Goal: Find specific page/section: Find specific page/section

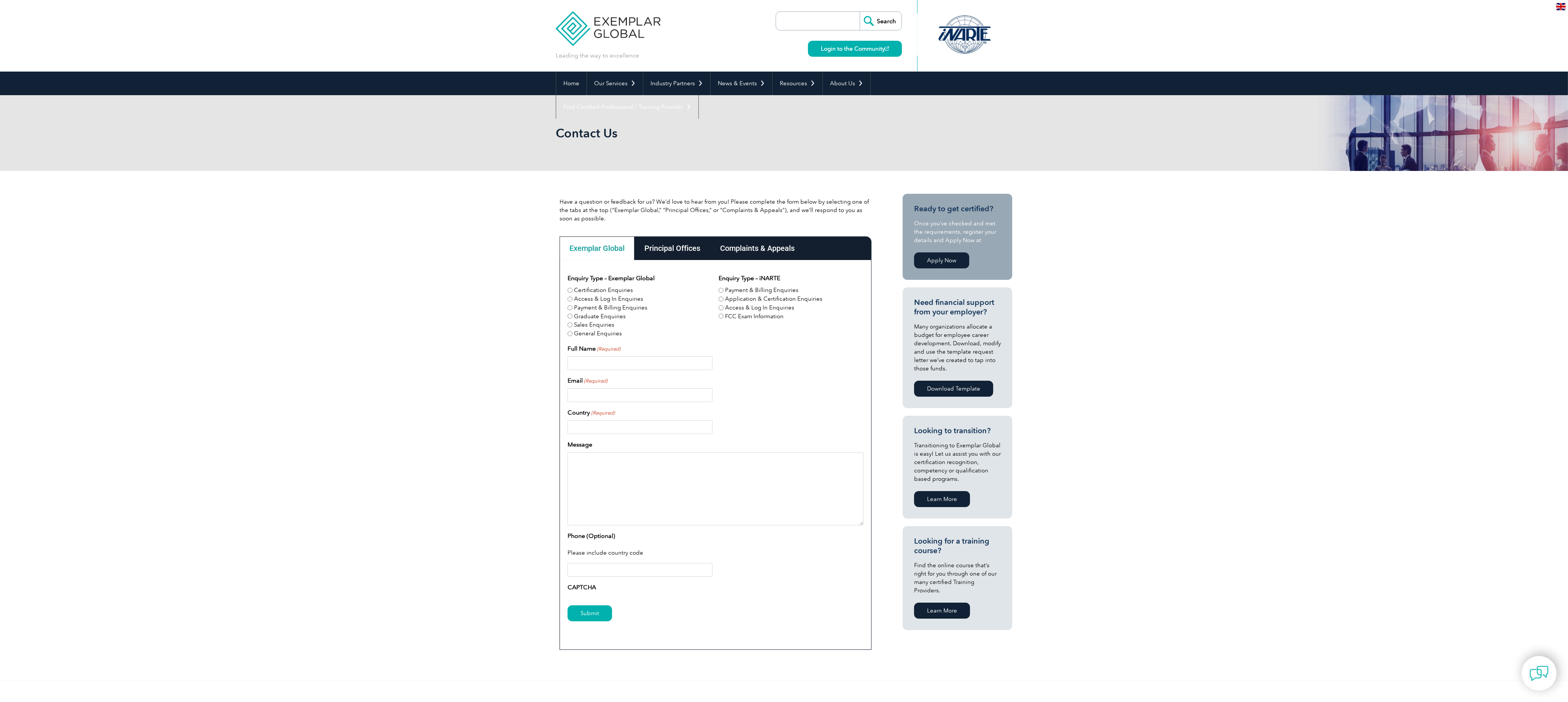
click at [754, 248] on div "Complaints & Appeals" at bounding box center [757, 248] width 94 height 24
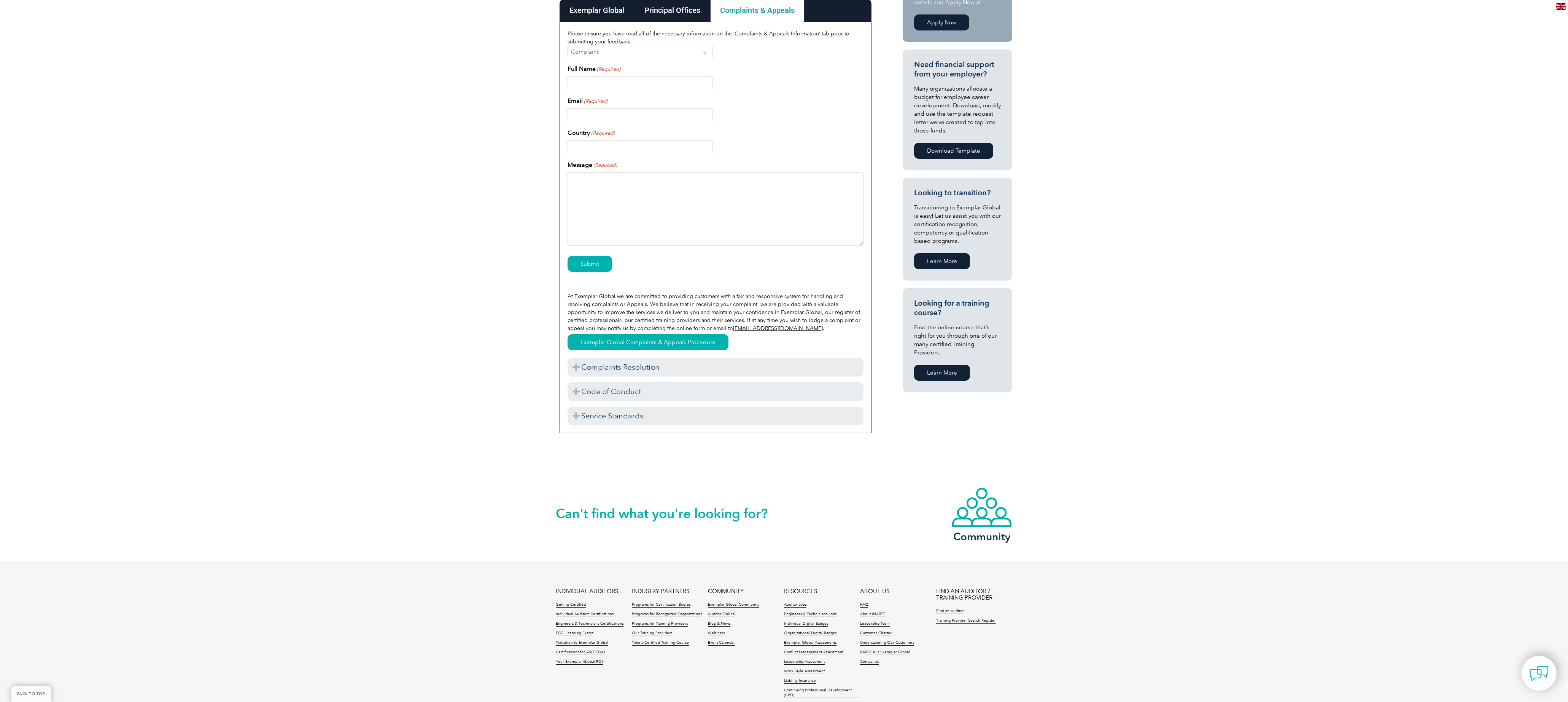
scroll to position [304, 0]
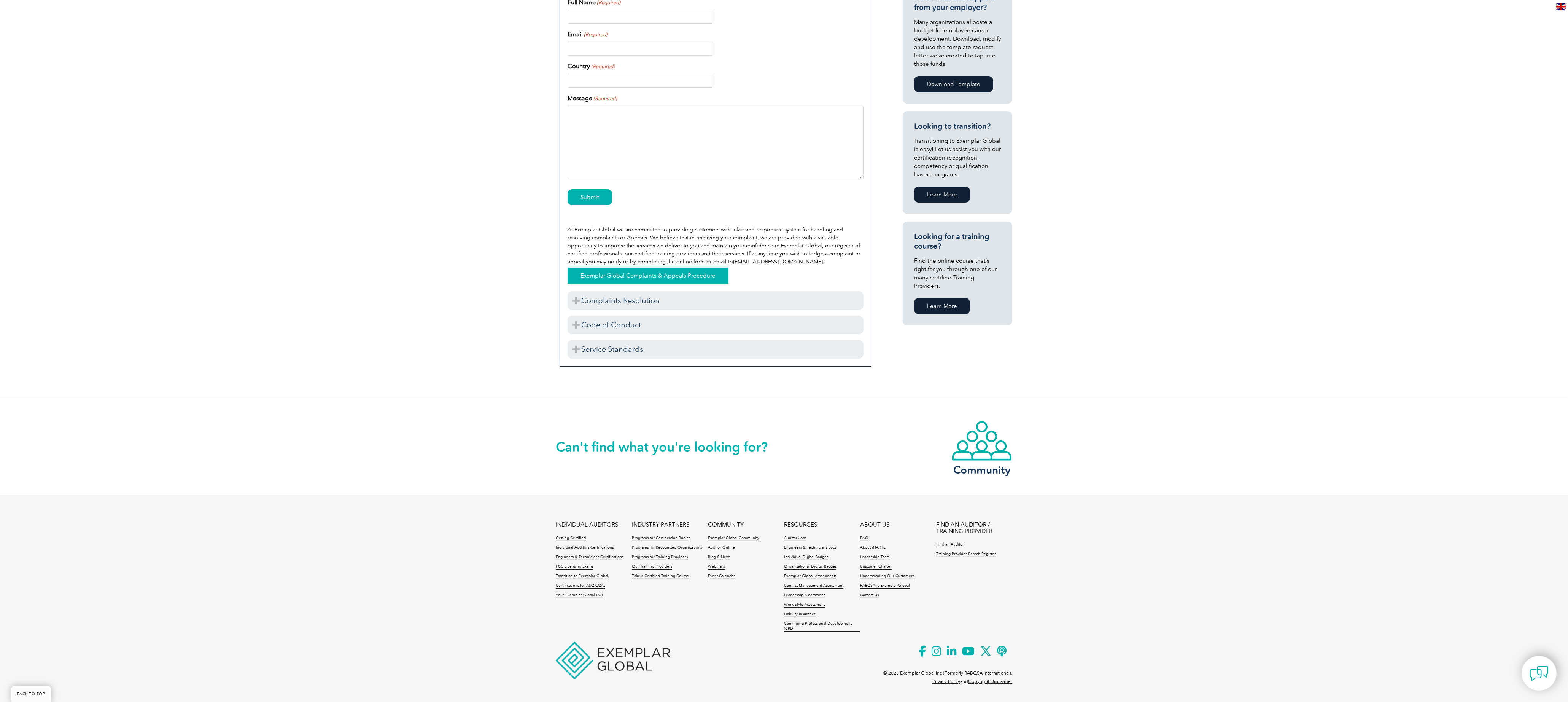
click at [608, 278] on link "Exemplar Global Complaints & Appeals Procedure" at bounding box center [648, 276] width 161 height 16
